Goal: Find specific page/section: Find specific page/section

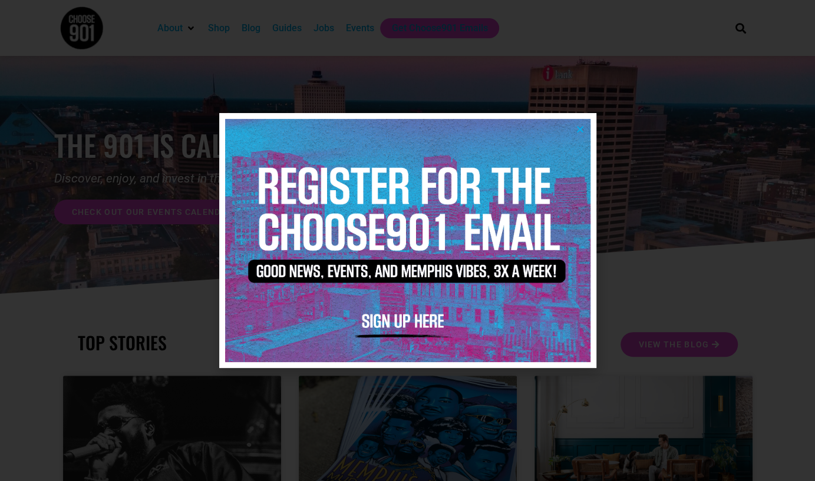
click at [578, 128] on icon "Close" at bounding box center [580, 129] width 9 height 9
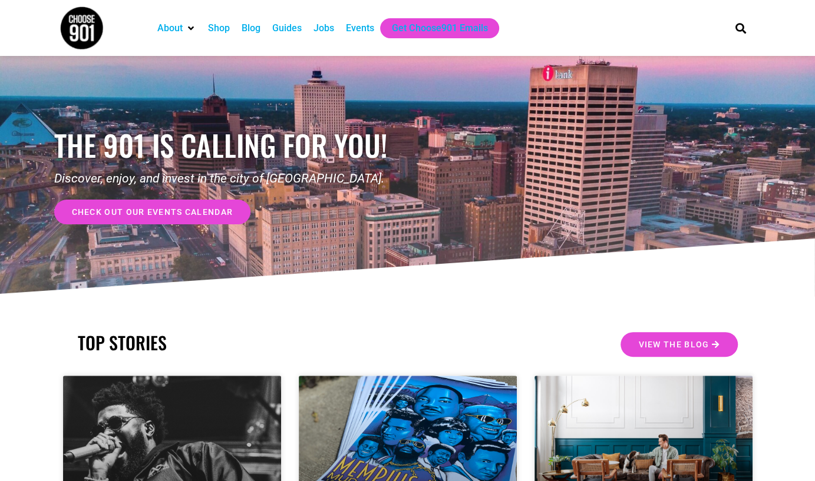
click at [333, 29] on div "Jobs" at bounding box center [324, 28] width 21 height 14
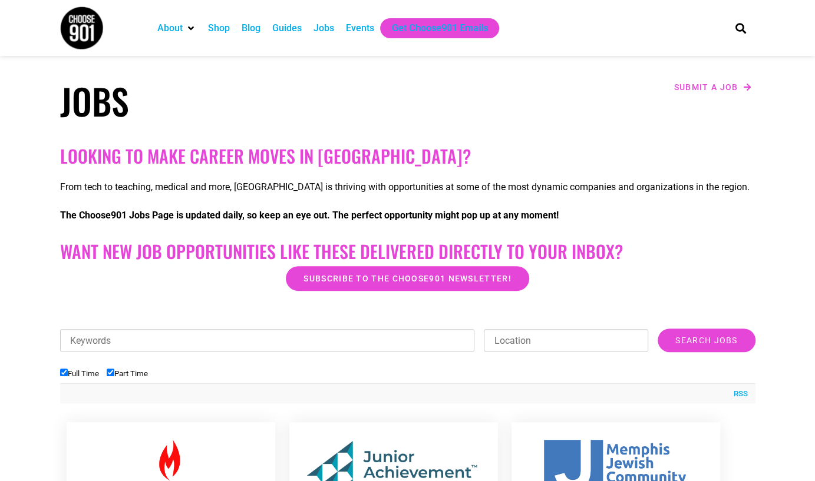
scroll to position [177, 0]
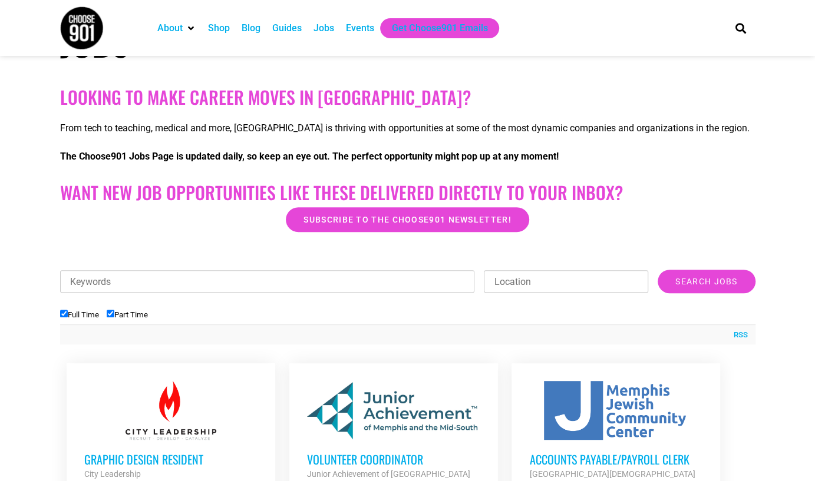
click at [123, 318] on label "Part Time" at bounding box center [127, 315] width 41 height 9
click at [114, 318] on input "Part Time" at bounding box center [111, 314] width 8 height 8
checkbox input "false"
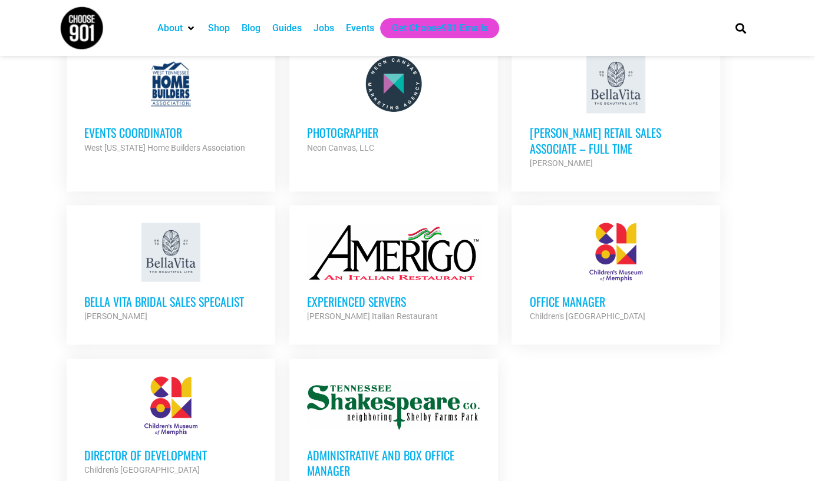
scroll to position [1355, 0]
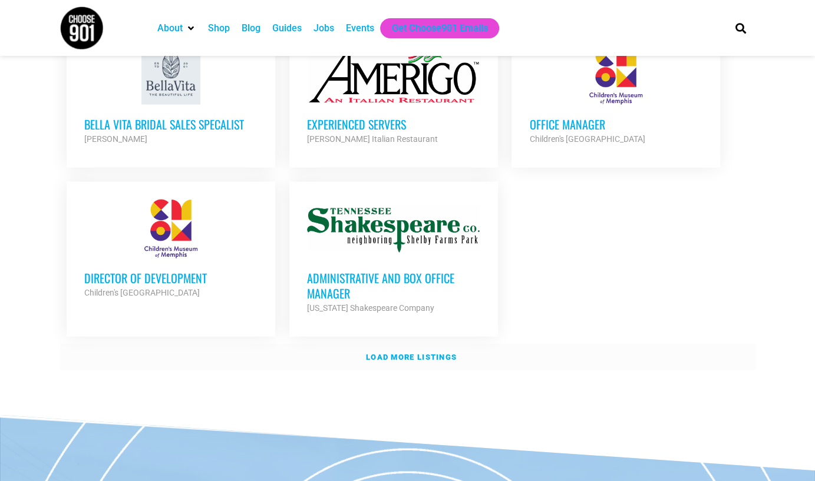
click at [449, 344] on link "Load more listings" at bounding box center [407, 357] width 695 height 27
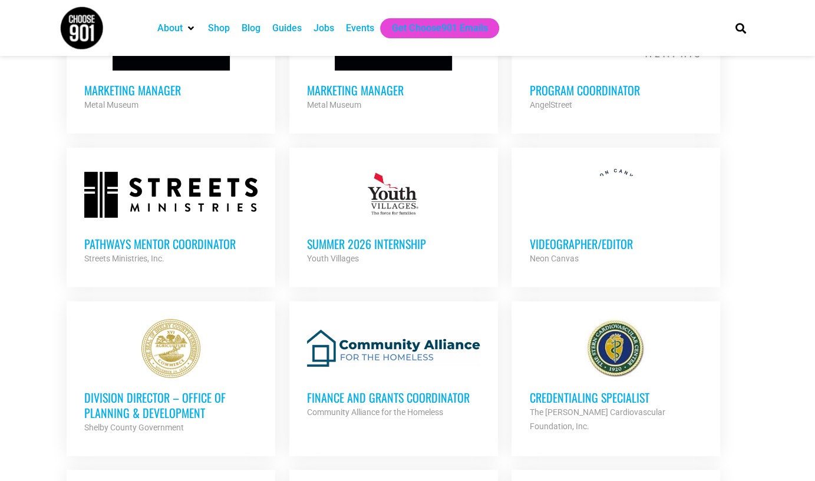
scroll to position [2298, 0]
